Goal: Book appointment/travel/reservation

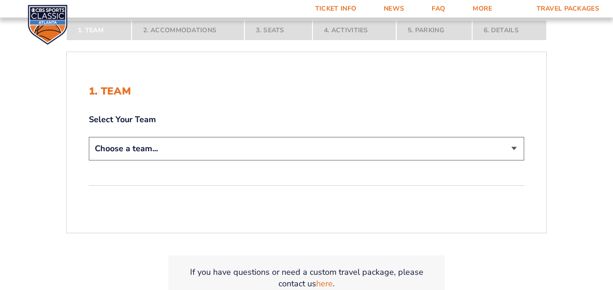
scroll to position [179, 0]
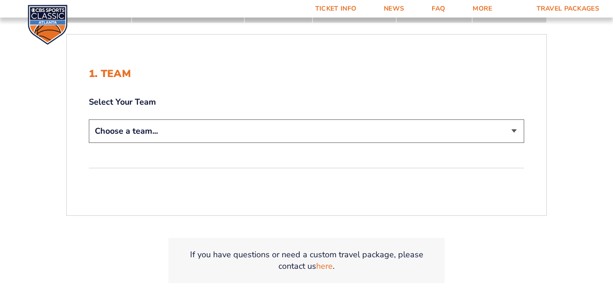
click at [201, 133] on select "Choose a team... [US_STATE] Wildcats [US_STATE] State Buckeyes [US_STATE] Tar H…" at bounding box center [306, 130] width 435 height 23
select select "20108"
click at [89, 119] on select "Choose a team... [US_STATE] Wildcats [US_STATE] State Buckeyes [US_STATE] Tar H…" at bounding box center [306, 130] width 435 height 23
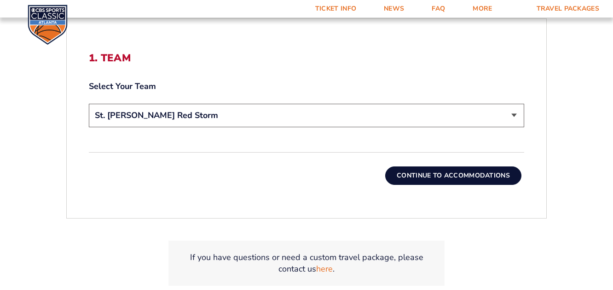
click at [463, 179] on button "Continue To Accommodations" at bounding box center [453, 175] width 136 height 18
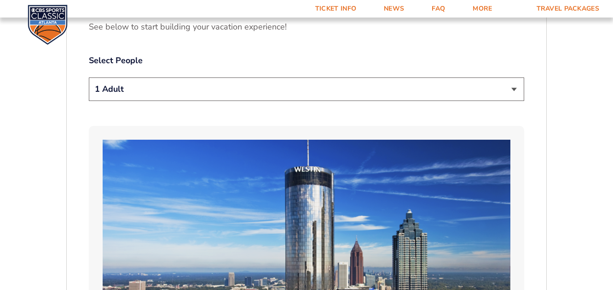
scroll to position [495, 0]
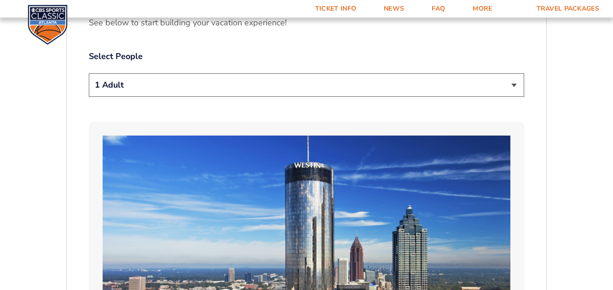
click at [420, 73] on select "1 Adult 2 Adults 3 Adults 4 Adults 2 Adults + 1 Child 2 Adults + 2 Children 2 A…" at bounding box center [306, 84] width 435 height 23
click at [89, 73] on select "1 Adult 2 Adults 3 Adults 4 Adults 2 Adults + 1 Child 2 Adults + 2 Children 2 A…" at bounding box center [306, 84] width 435 height 23
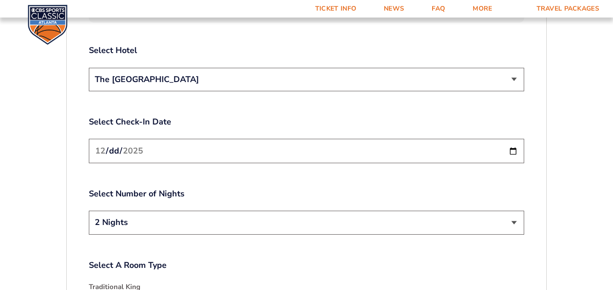
scroll to position [1086, 0]
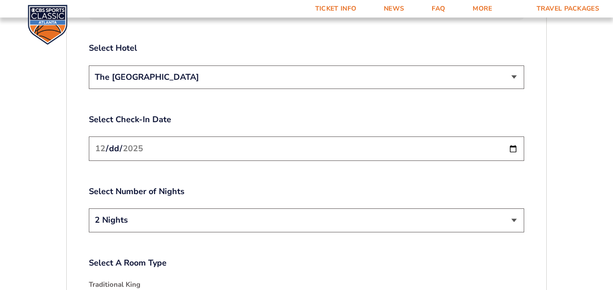
click at [513, 136] on input "[DATE]" at bounding box center [306, 148] width 435 height 24
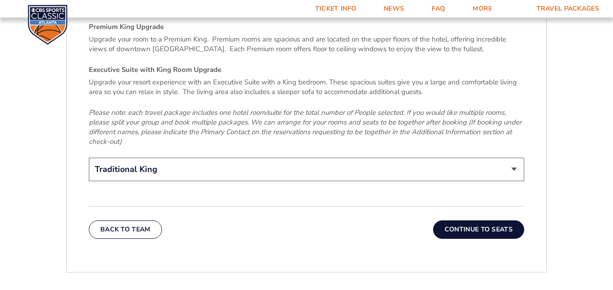
scroll to position [1427, 0]
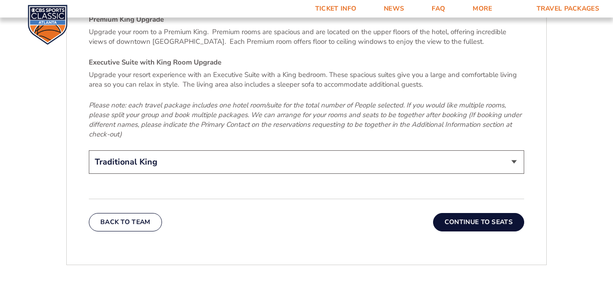
click at [454, 213] on button "Continue To Seats" at bounding box center [478, 222] width 91 height 18
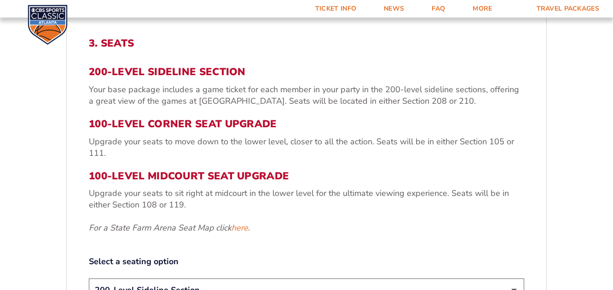
scroll to position [275, 0]
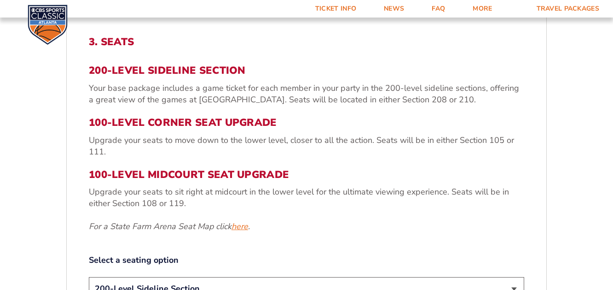
click at [239, 226] on link "here" at bounding box center [240, 226] width 17 height 12
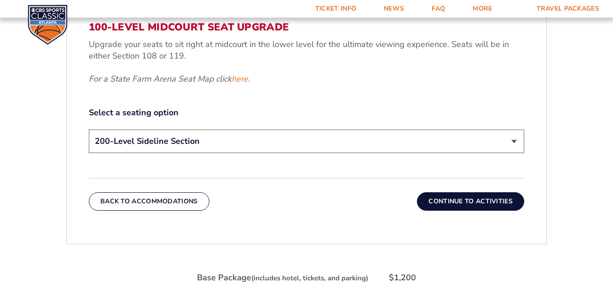
scroll to position [428, 0]
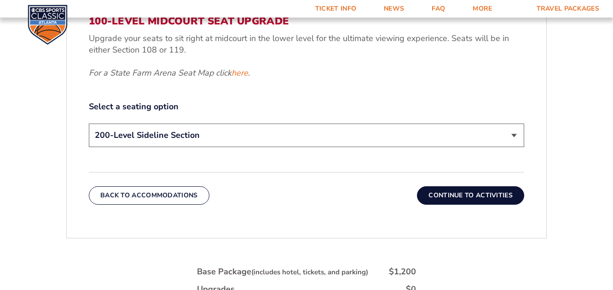
click at [264, 137] on select "200-Level Sideline Section 100-Level Corner Seat Upgrade (+$120 per person) 100…" at bounding box center [306, 134] width 435 height 23
click at [89, 123] on select "200-Level Sideline Section 100-Level Corner Seat Upgrade (+$120 per person) 100…" at bounding box center [306, 134] width 435 height 23
click at [442, 194] on button "Continue To Activities" at bounding box center [470, 195] width 107 height 18
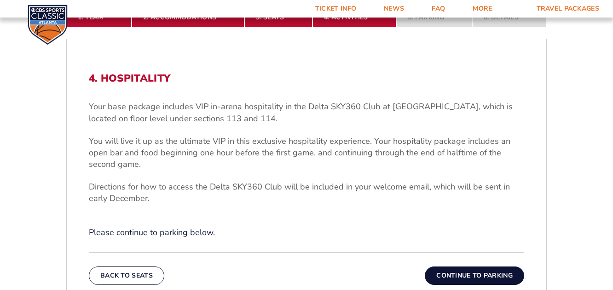
scroll to position [97, 0]
